Goal: Check status: Check status

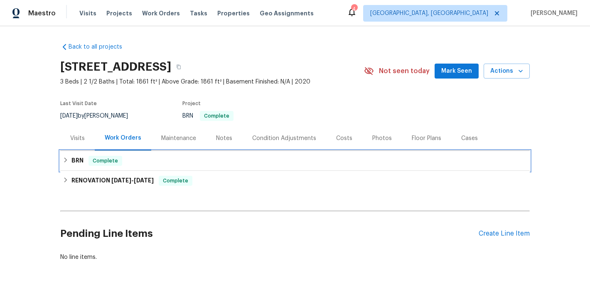
click at [66, 159] on icon at bounding box center [66, 160] width 6 height 6
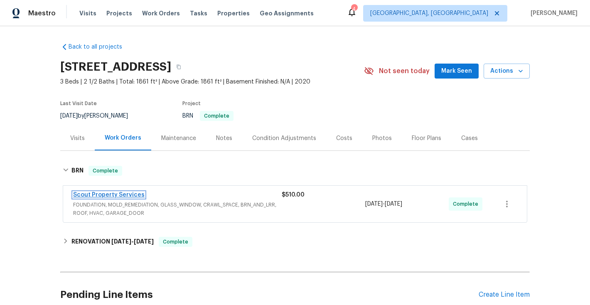
click at [104, 195] on link "Scout Property Services" at bounding box center [108, 195] width 71 height 6
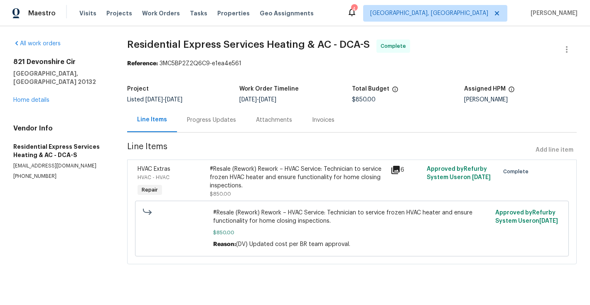
click at [314, 120] on div "Invoices" at bounding box center [323, 120] width 22 height 8
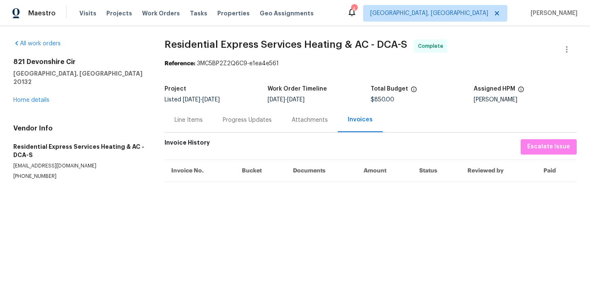
click at [194, 123] on div "Line Items" at bounding box center [188, 120] width 28 height 8
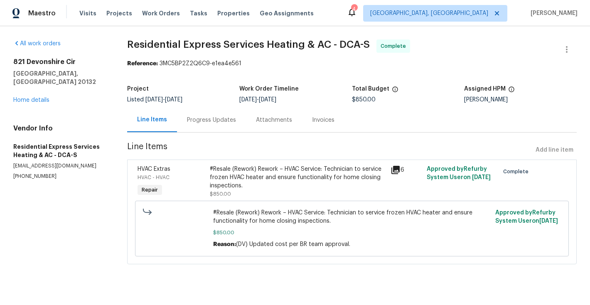
click at [204, 122] on div "Progress Updates" at bounding box center [211, 120] width 49 height 8
